Goal: Information Seeking & Learning: Learn about a topic

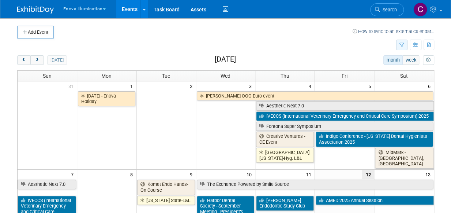
click at [405, 44] on button "button" at bounding box center [401, 45] width 11 height 11
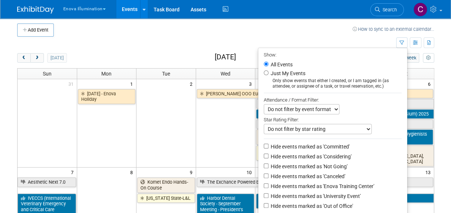
scroll to position [1, 0]
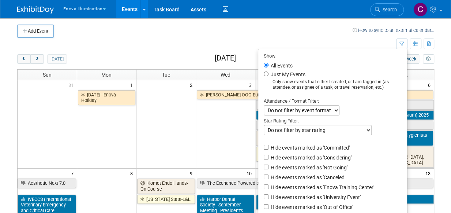
click at [319, 109] on select "Do not filter by event format Only show In-Person events Only show Virtual even…" at bounding box center [302, 110] width 76 height 10
click at [354, 105] on div "Do not filter by event format Only show In-Person events Only show Virtual even…" at bounding box center [333, 110] width 138 height 10
click at [334, 128] on select "Do not filter by star rating Only show events with no ratings (0 stars) Only sh…" at bounding box center [318, 130] width 108 height 10
click at [376, 103] on div "Attendance / Format Filter:" at bounding box center [333, 101] width 138 height 8
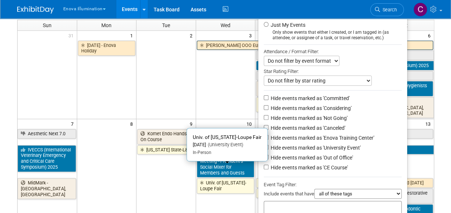
scroll to position [0, 0]
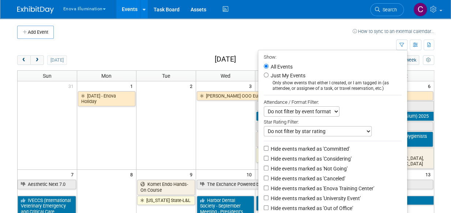
click at [280, 34] on td at bounding box center [203, 32] width 299 height 13
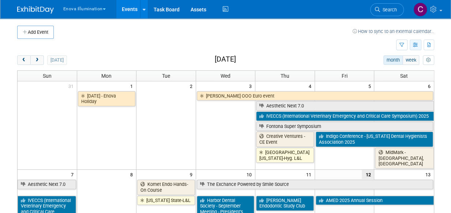
click at [417, 45] on icon "button" at bounding box center [415, 45] width 5 height 5
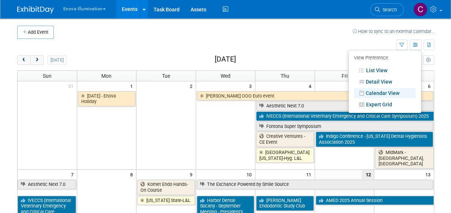
click at [345, 39] on td at bounding box center [206, 45] width 379 height 13
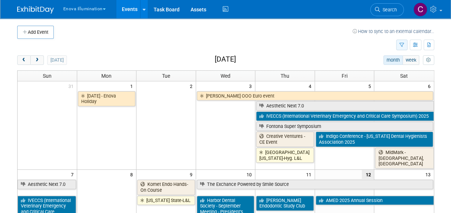
click at [402, 46] on icon "button" at bounding box center [401, 45] width 5 height 5
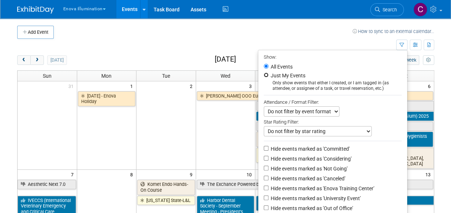
click at [264, 75] on input "Just My Events" at bounding box center [266, 74] width 5 height 5
radio input "true"
click at [264, 65] on input "All Events" at bounding box center [266, 66] width 5 height 5
radio input "true"
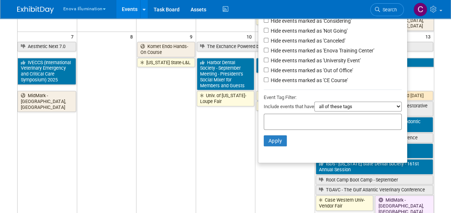
scroll to position [140, 0]
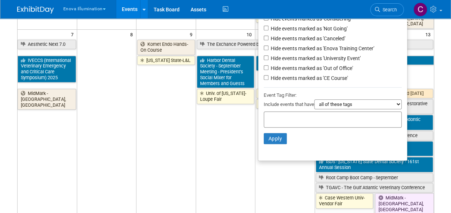
click at [300, 117] on input "text" at bounding box center [296, 117] width 59 height 7
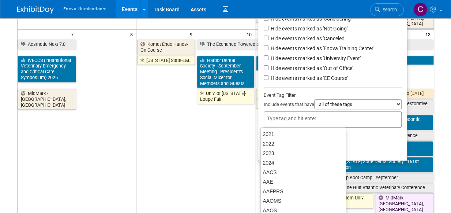
click at [327, 104] on select "all of these tags any one of these tags only and exactly these specific tags" at bounding box center [357, 104] width 87 height 10
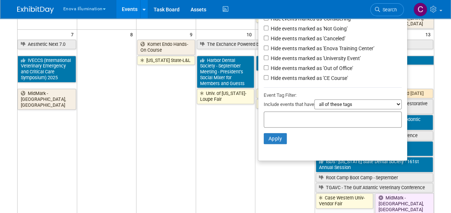
click at [324, 94] on div "Event Tag Filter:" at bounding box center [333, 95] width 138 height 8
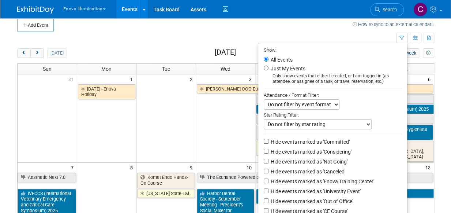
scroll to position [6, 0]
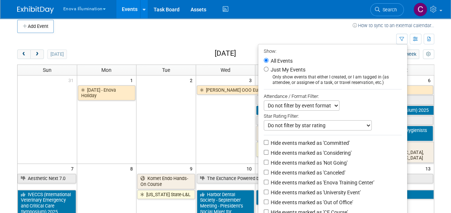
click at [321, 33] on td at bounding box center [206, 39] width 379 height 13
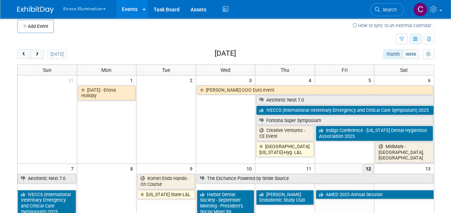
click at [414, 40] on icon "button" at bounding box center [415, 39] width 5 height 5
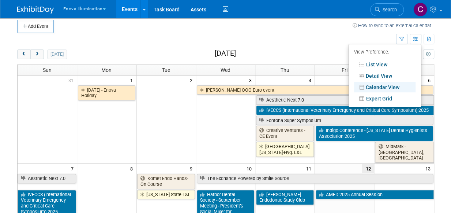
click at [353, 31] on td "How to sync to an external calendar..." at bounding box center [394, 26] width 82 height 13
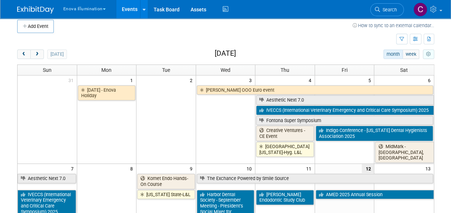
click at [429, 53] on icon "myCustomButton" at bounding box center [428, 54] width 5 height 5
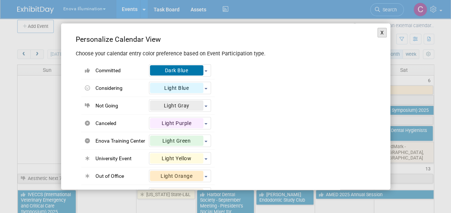
click at [377, 31] on button "X" at bounding box center [382, 33] width 10 height 10
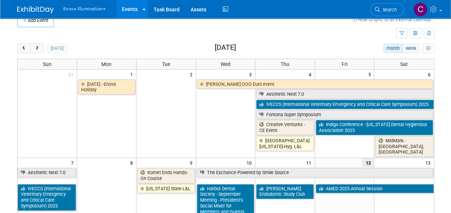
scroll to position [0, 0]
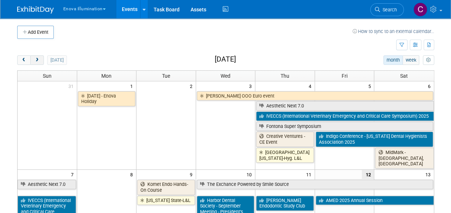
click at [35, 58] on span "next" at bounding box center [36, 60] width 5 height 5
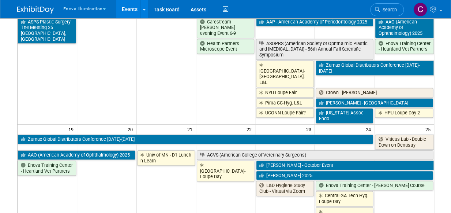
scroll to position [323, 0]
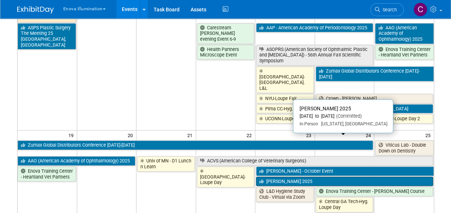
click at [285, 176] on link "[PERSON_NAME] 2025" at bounding box center [344, 181] width 177 height 10
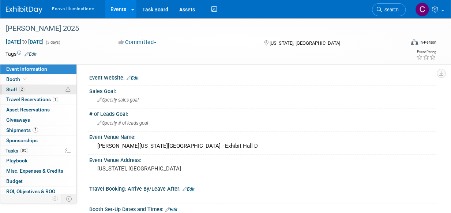
click at [16, 91] on span "Staff 2" at bounding box center [15, 89] width 18 height 6
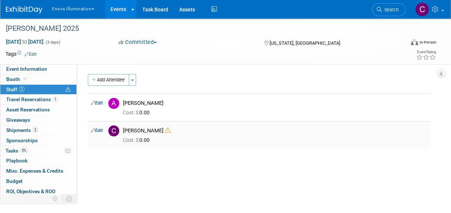
click at [165, 130] on icon at bounding box center [167, 129] width 5 height 5
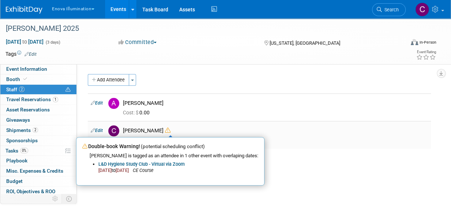
click at [165, 130] on icon at bounding box center [167, 129] width 5 height 5
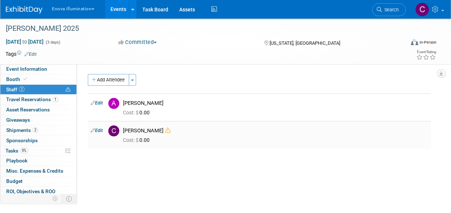
click at [165, 131] on icon at bounding box center [167, 129] width 5 height 5
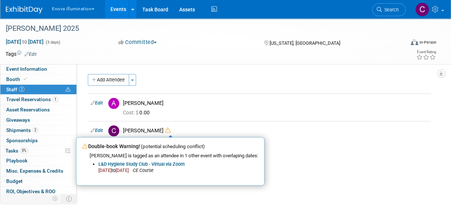
click at [75, 56] on td at bounding box center [200, 53] width 326 height 7
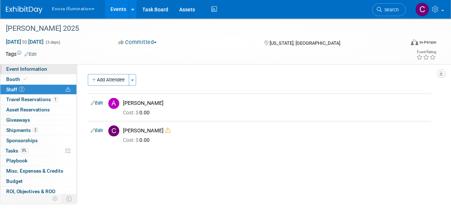
click at [33, 69] on span "Event Information" at bounding box center [26, 69] width 41 height 6
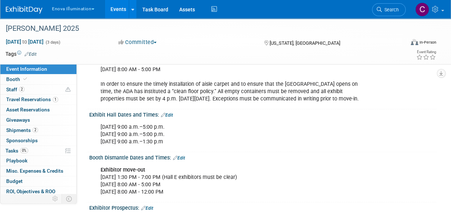
scroll to position [175, 0]
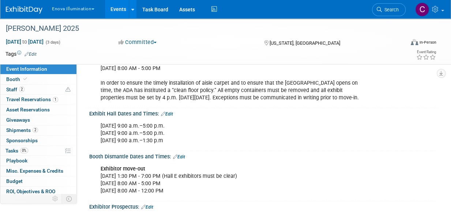
drag, startPoint x: 135, startPoint y: 125, endPoint x: 198, endPoint y: 125, distance: 62.6
click at [198, 125] on div "Thursday, Oct. 23 9:00 a.m.–5:00 p.m. Friday, Oct. 24 9:00 a.m.–5:00 p.m. Satur…" at bounding box center [231, 133] width 272 height 29
click at [101, 125] on div "Thursday, Oct. 23 9:00 a.m.–5:00 p.m. Friday, Oct. 24 9:00 a.m.–5:00 p.m. Satur…" at bounding box center [231, 133] width 272 height 29
drag, startPoint x: 101, startPoint y: 125, endPoint x: 186, endPoint y: 122, distance: 85.3
click at [186, 122] on div "Thursday, Oct. 23 9:00 a.m.–5:00 p.m. Friday, Oct. 24 9:00 a.m.–5:00 p.m. Satur…" at bounding box center [231, 133] width 272 height 29
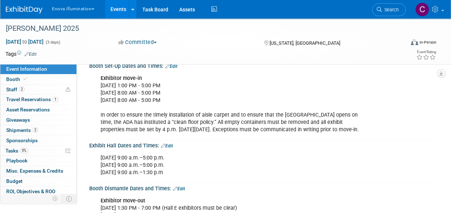
scroll to position [143, 0]
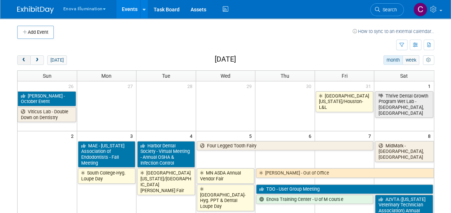
click at [21, 59] on span "prev" at bounding box center [23, 60] width 5 height 5
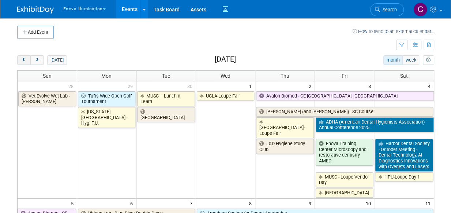
click at [26, 59] on button "prev" at bounding box center [24, 60] width 14 height 10
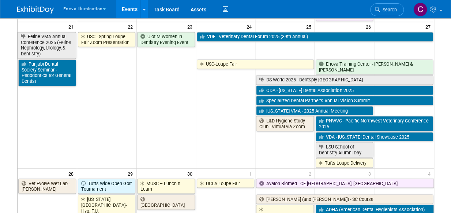
scroll to position [595, 0]
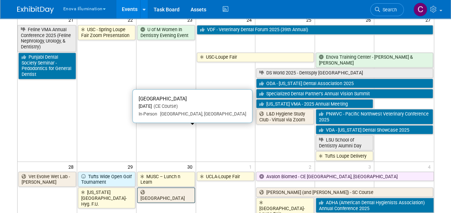
click at [160, 187] on link "[GEOGRAPHIC_DATA]" at bounding box center [166, 194] width 58 height 15
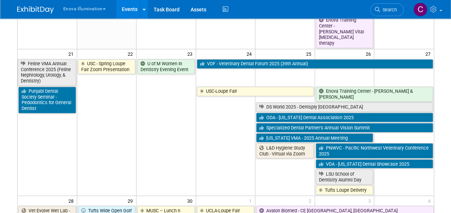
scroll to position [563, 0]
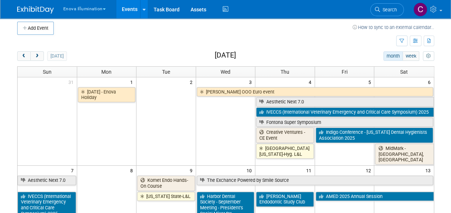
scroll to position [0, 0]
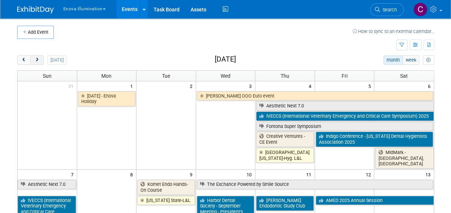
click at [37, 63] on button "next" at bounding box center [37, 60] width 14 height 10
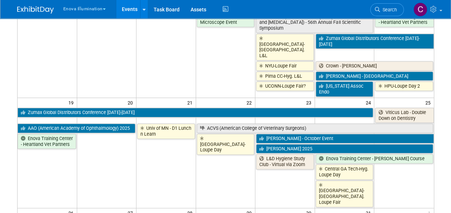
scroll to position [355, 0]
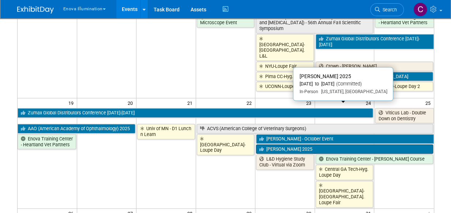
click at [288, 144] on link "[PERSON_NAME] 2025" at bounding box center [344, 149] width 177 height 10
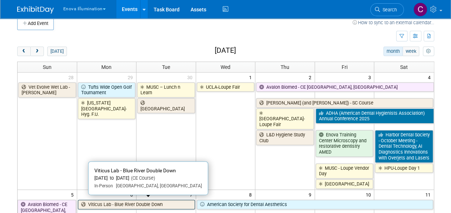
scroll to position [0, 0]
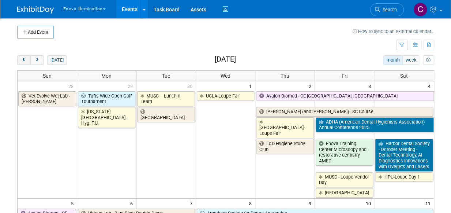
click at [24, 58] on span "prev" at bounding box center [23, 60] width 5 height 5
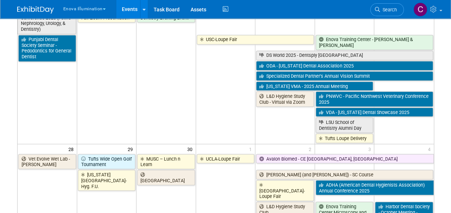
scroll to position [666, 0]
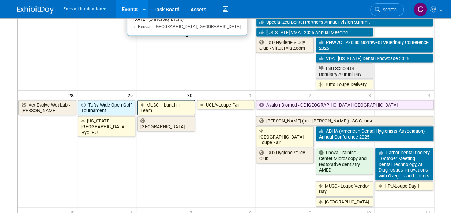
click at [154, 100] on link "MUSC – Lunch n Learn" at bounding box center [166, 107] width 58 height 15
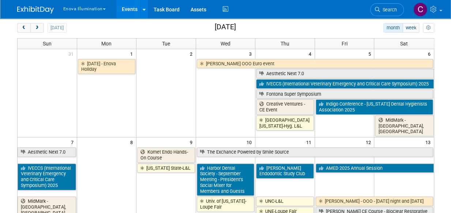
scroll to position [0, 0]
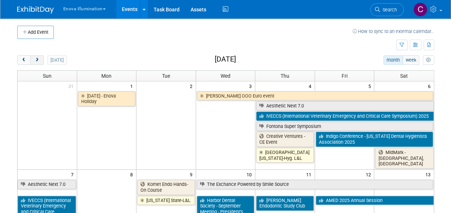
click at [35, 58] on span "next" at bounding box center [36, 60] width 5 height 5
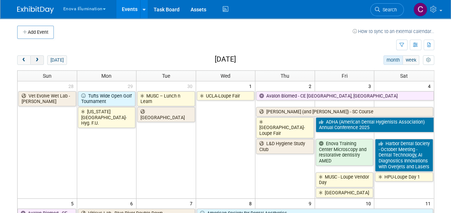
click at [34, 59] on span "next" at bounding box center [36, 60] width 5 height 5
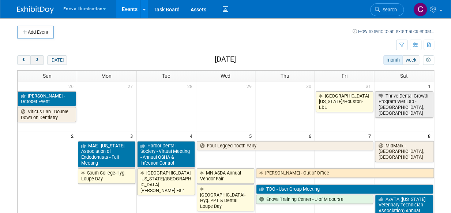
click at [39, 58] on span "next" at bounding box center [36, 60] width 5 height 5
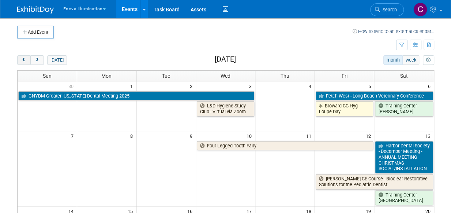
click at [22, 58] on span "prev" at bounding box center [23, 60] width 5 height 5
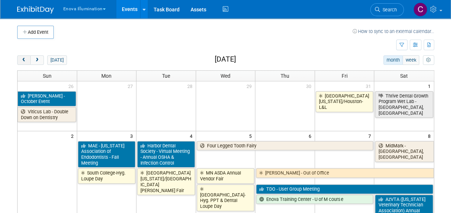
click at [22, 58] on span "prev" at bounding box center [23, 60] width 5 height 5
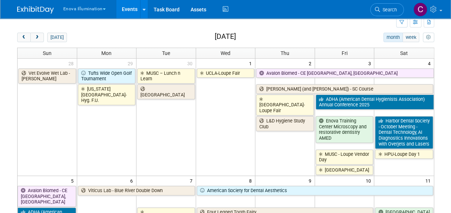
scroll to position [23, 0]
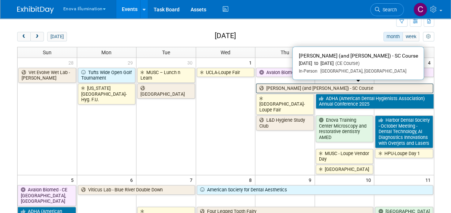
click at [293, 85] on link "[PERSON_NAME] (and [PERSON_NAME]) - SC Course" at bounding box center [344, 88] width 177 height 10
click at [279, 86] on link "[PERSON_NAME] (and [PERSON_NAME]) - SC Course" at bounding box center [344, 88] width 177 height 10
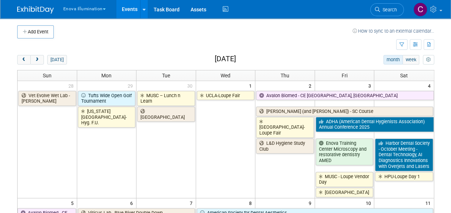
scroll to position [0, 0]
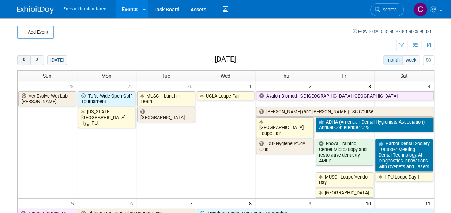
click at [24, 59] on span "prev" at bounding box center [23, 60] width 5 height 5
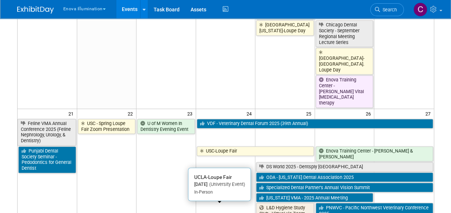
scroll to position [499, 0]
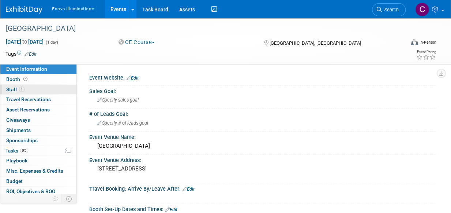
click at [8, 87] on span "Staff 1" at bounding box center [15, 89] width 18 height 6
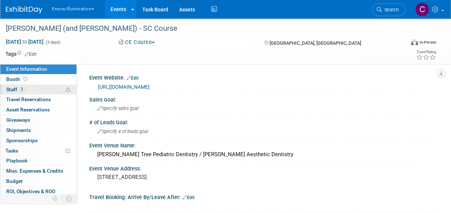
click at [17, 91] on span "Staff 3" at bounding box center [15, 89] width 18 height 6
click at [12, 87] on span "Staff 3" at bounding box center [15, 89] width 18 height 6
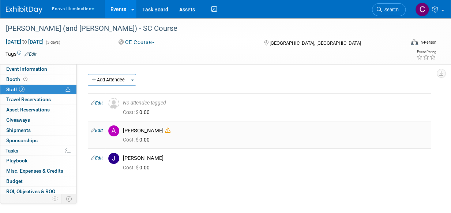
click at [165, 131] on icon at bounding box center [167, 129] width 5 height 5
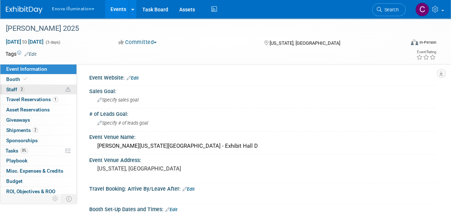
click at [17, 87] on span "Staff 2" at bounding box center [15, 89] width 18 height 6
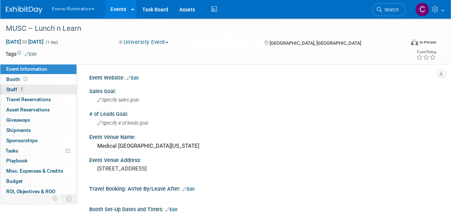
click at [16, 89] on span "Staff 1" at bounding box center [15, 89] width 18 height 6
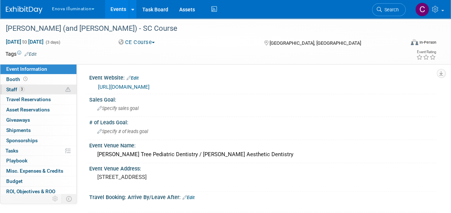
click at [9, 87] on span "Staff 3" at bounding box center [15, 89] width 18 height 6
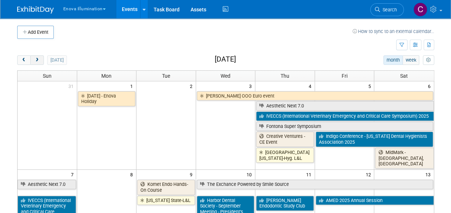
click at [35, 59] on span "next" at bounding box center [36, 60] width 5 height 5
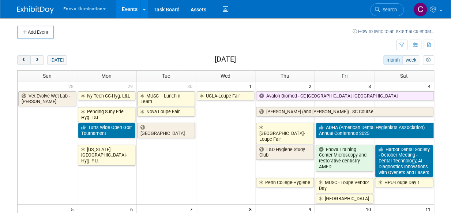
click at [21, 58] on span "prev" at bounding box center [23, 60] width 5 height 5
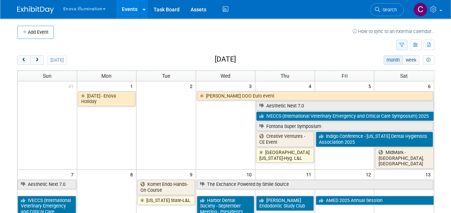
click at [399, 46] on icon "button" at bounding box center [401, 45] width 5 height 5
